Goal: Information Seeking & Learning: Learn about a topic

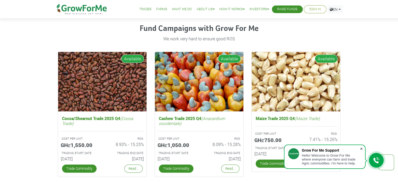
click at [361, 147] on span at bounding box center [361, 148] width 5 height 5
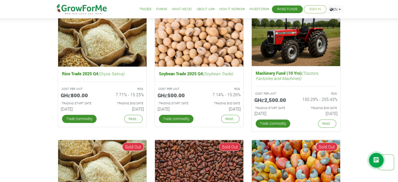
scroll to position [867, 0]
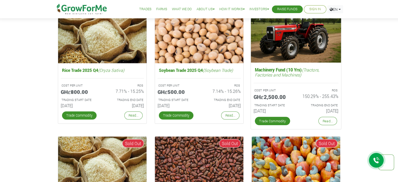
drag, startPoint x: 323, startPoint y: 95, endPoint x: 342, endPoint y: 93, distance: 19.2
click at [342, 93] on div "ROS 150.29% - 255.43%" at bounding box center [319, 94] width 46 height 15
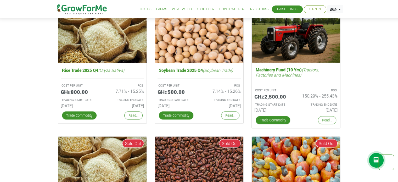
click at [348, 114] on div "Fund Campaigns with Grow For Me We work very hard to ensure good ROS Cocoa/Shea…" at bounding box center [199, 61] width 299 height 436
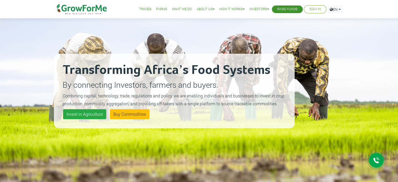
scroll to position [0, 0]
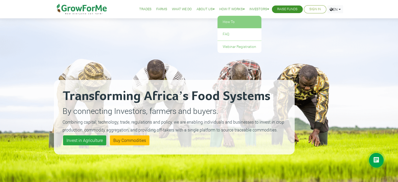
click at [237, 23] on link "How To" at bounding box center [240, 22] width 44 height 12
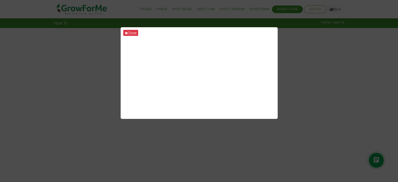
click at [302, 65] on div "Close" at bounding box center [199, 91] width 398 height 182
click at [294, 44] on div "Close" at bounding box center [199, 91] width 398 height 182
click at [135, 32] on button "Close" at bounding box center [130, 33] width 15 height 6
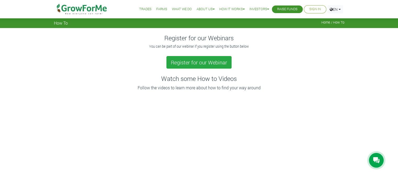
click at [156, 10] on link "Farms" at bounding box center [161, 9] width 11 height 5
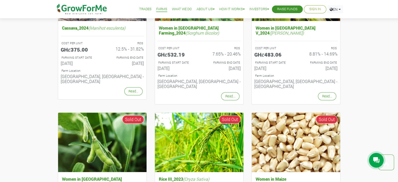
scroll to position [417, 0]
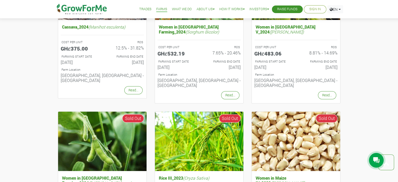
drag, startPoint x: 395, startPoint y: 100, endPoint x: 393, endPoint y: 110, distance: 10.6
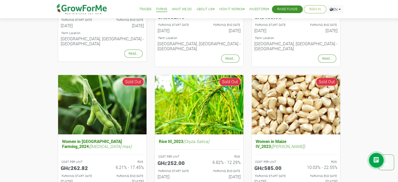
scroll to position [456, 0]
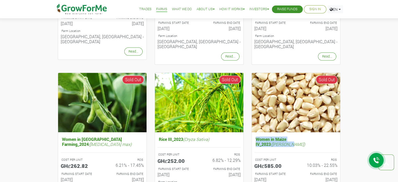
drag, startPoint x: 398, startPoint y: 114, endPoint x: 396, endPoint y: 119, distance: 4.6
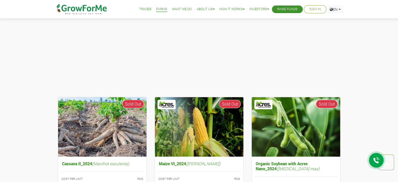
scroll to position [0, 0]
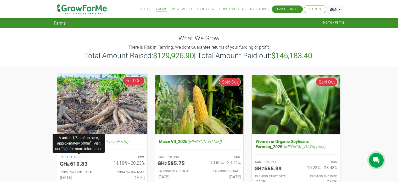
click at [73, 162] on h5 "GHȼ610.83" at bounding box center [79, 163] width 38 height 6
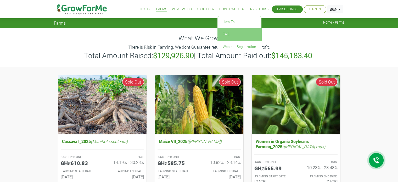
click at [229, 33] on link "FAQ" at bounding box center [240, 34] width 44 height 12
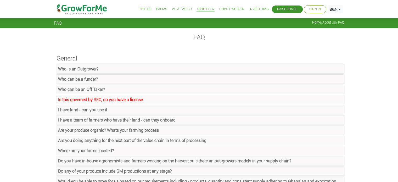
scroll to position [21, 0]
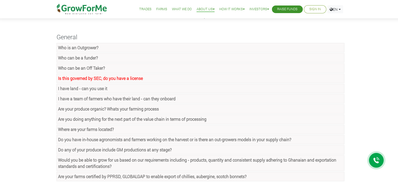
click at [236, 126] on link "Where are your farms located?" at bounding box center [201, 129] width 288 height 9
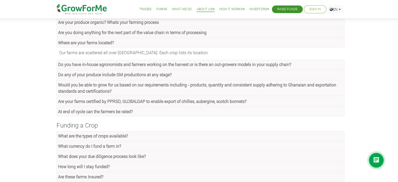
scroll to position [125, 0]
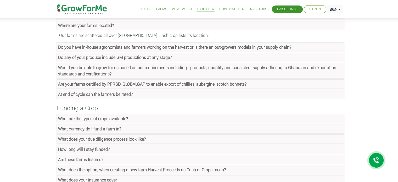
click at [287, 119] on link "What are the types of crops available?" at bounding box center [201, 118] width 288 height 9
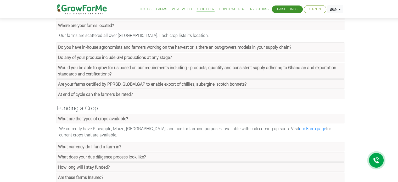
click at [271, 139] on ul "What are the types of crops available? We currently have Pineapple, Maize, Soyb…" at bounding box center [199, 168] width 291 height 109
click at [270, 146] on link "What currency do I fund a farm in?" at bounding box center [201, 146] width 288 height 9
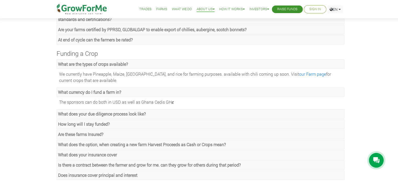
scroll to position [181, 0]
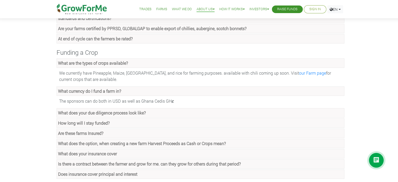
click at [258, 113] on link "What does your due diligence process look like?" at bounding box center [201, 112] width 288 height 9
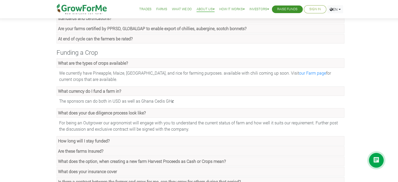
click at [230, 138] on link "How long will I stay funded?" at bounding box center [201, 140] width 288 height 9
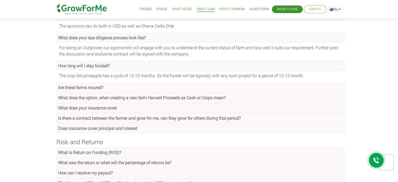
scroll to position [257, 0]
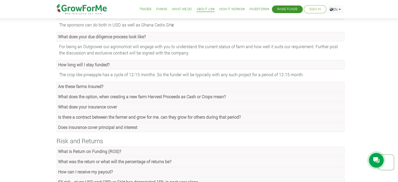
click at [223, 84] on link "Are these farms Insured?" at bounding box center [201, 86] width 288 height 9
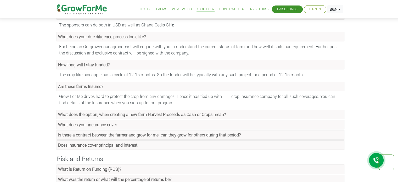
click at [219, 114] on strong "What does the option, when creating a new farm Harvest Proceeds as Cash or Crop…" at bounding box center [142, 114] width 168 height 5
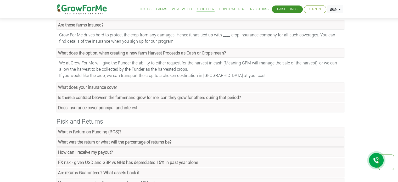
scroll to position [321, 0]
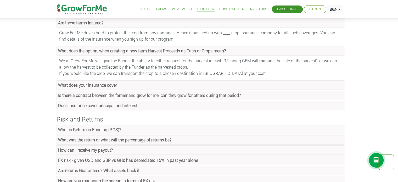
click at [220, 94] on strong "Is there a contract between the farmer and grow for me. can they grow for other…" at bounding box center [149, 94] width 183 height 5
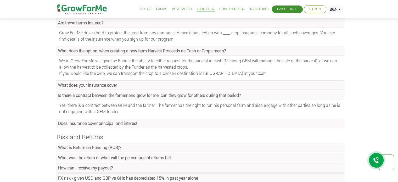
click at [214, 123] on link "Does insurance cover principal and interest" at bounding box center [201, 123] width 288 height 9
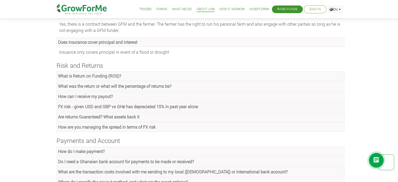
scroll to position [404, 0]
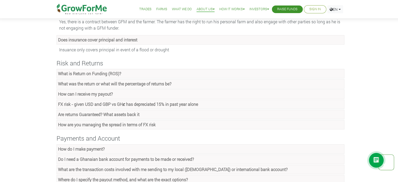
click at [183, 73] on link "What is Return on Funding (ROS)?" at bounding box center [201, 73] width 288 height 9
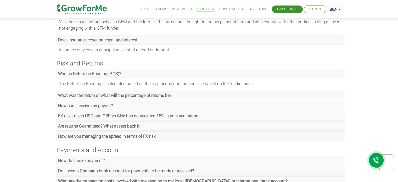
click at [176, 96] on link "What was the return or what will the percentage of returns be?" at bounding box center [201, 95] width 288 height 9
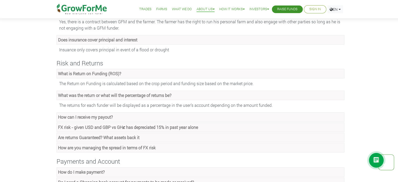
click at [161, 115] on link "How can I receive my payout?" at bounding box center [201, 116] width 288 height 9
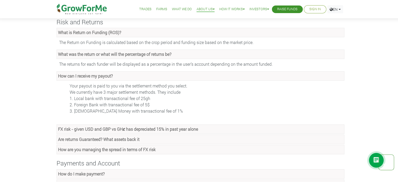
scroll to position [451, 0]
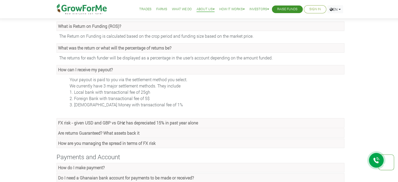
click at [234, 131] on link "Are returns Guaranteed? What assets back it" at bounding box center [201, 132] width 288 height 9
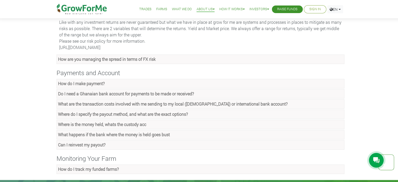
scroll to position [577, 0]
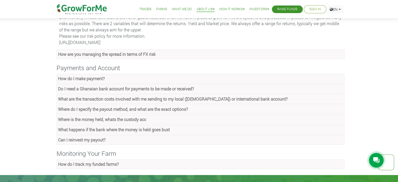
click at [321, 159] on link "How do I track my funded farms?" at bounding box center [201, 163] width 288 height 9
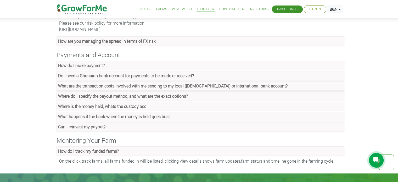
scroll to position [587, 0]
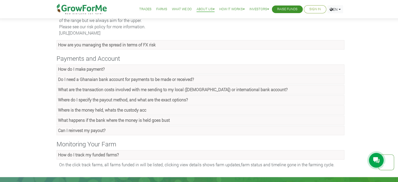
click at [184, 115] on link "What happens if the bank where the money is held goes bust" at bounding box center [201, 119] width 288 height 9
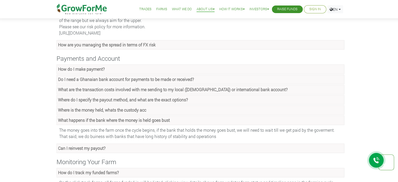
click at [173, 143] on link "Can I reinvest my payout?" at bounding box center [201, 147] width 288 height 9
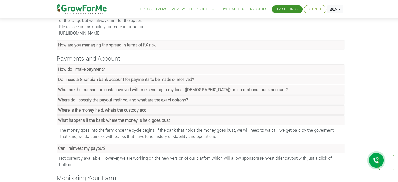
click at [132, 66] on link "How do I make payment?" at bounding box center [201, 68] width 288 height 9
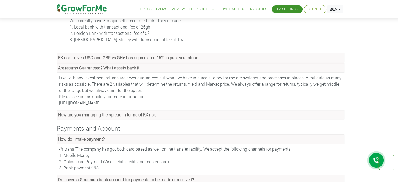
scroll to position [494, 0]
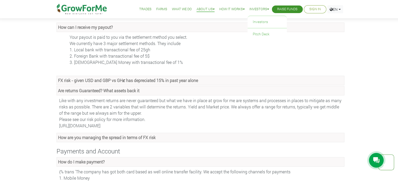
click at [255, 9] on link "Investors" at bounding box center [260, 9] width 20 height 5
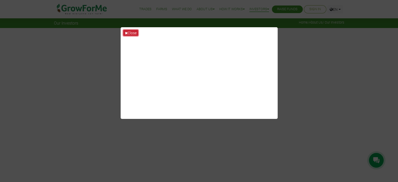
click at [136, 34] on button "Close" at bounding box center [130, 33] width 15 height 6
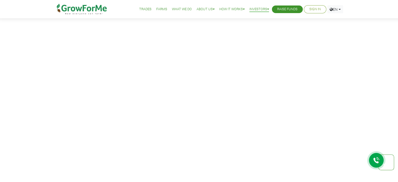
scroll to position [45, 0]
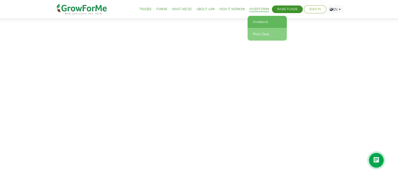
click at [256, 33] on link "Pitch Deck" at bounding box center [267, 34] width 39 height 12
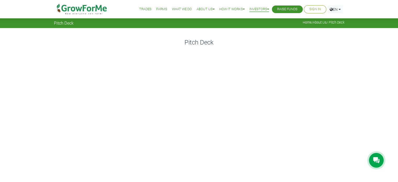
click at [156, 8] on link "Farms" at bounding box center [161, 9] width 11 height 5
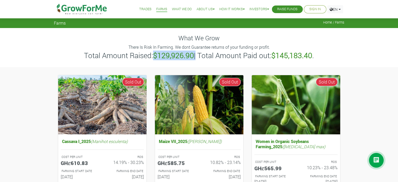
drag, startPoint x: 154, startPoint y: 56, endPoint x: 195, endPoint y: 53, distance: 41.7
click at [195, 53] on h3 "Total Amount Raised: $129,926.90 | Total Amount Paid out: $145,183.40 ." at bounding box center [199, 55] width 289 height 9
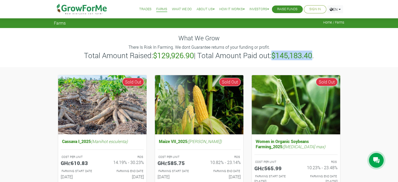
drag, startPoint x: 314, startPoint y: 56, endPoint x: 275, endPoint y: 56, distance: 38.5
click at [275, 56] on h3 "Total Amount Raised: $129,926.90 | Total Amount Paid out: $145,183.40 ." at bounding box center [199, 55] width 289 height 9
copy b "$145,183.40"
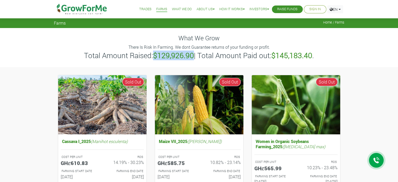
drag, startPoint x: 194, startPoint y: 54, endPoint x: 154, endPoint y: 54, distance: 39.5
click at [154, 54] on h3 "Total Amount Raised: $129,926.90 | Total Amount Paid out: $145,183.40 ." at bounding box center [199, 55] width 289 height 9
copy b "$129,926.90"
click at [139, 9] on link "Trades" at bounding box center [145, 9] width 12 height 5
